Goal: Use online tool/utility

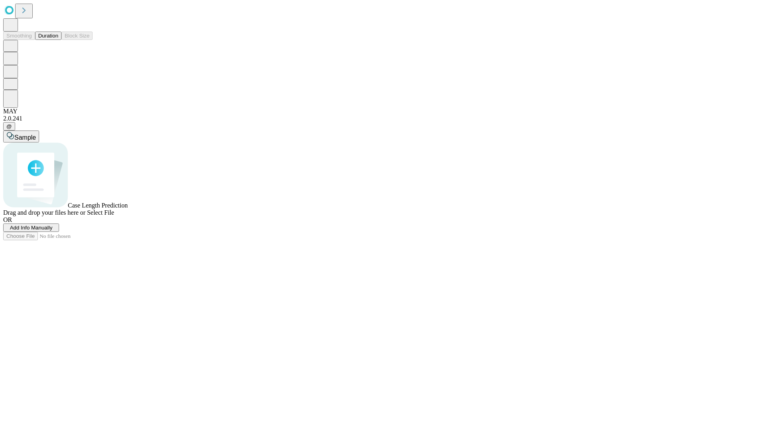
click at [58, 40] on button "Duration" at bounding box center [48, 35] width 26 height 8
click at [36, 134] on span "Sample" at bounding box center [25, 137] width 22 height 7
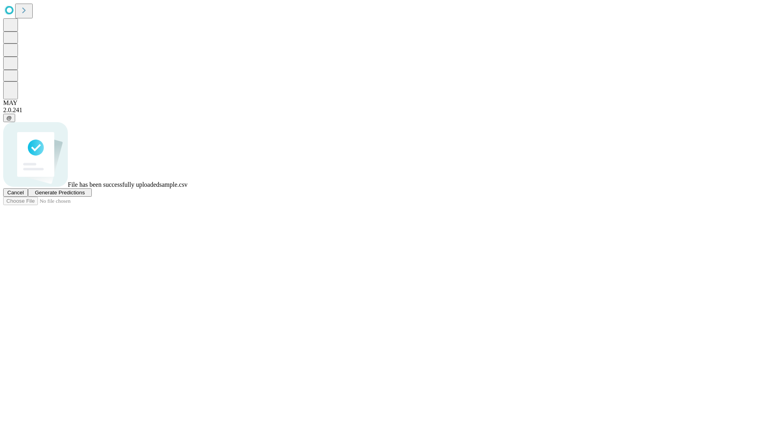
click at [85, 195] on span "Generate Predictions" at bounding box center [60, 192] width 50 height 6
